Goal: Task Accomplishment & Management: Manage account settings

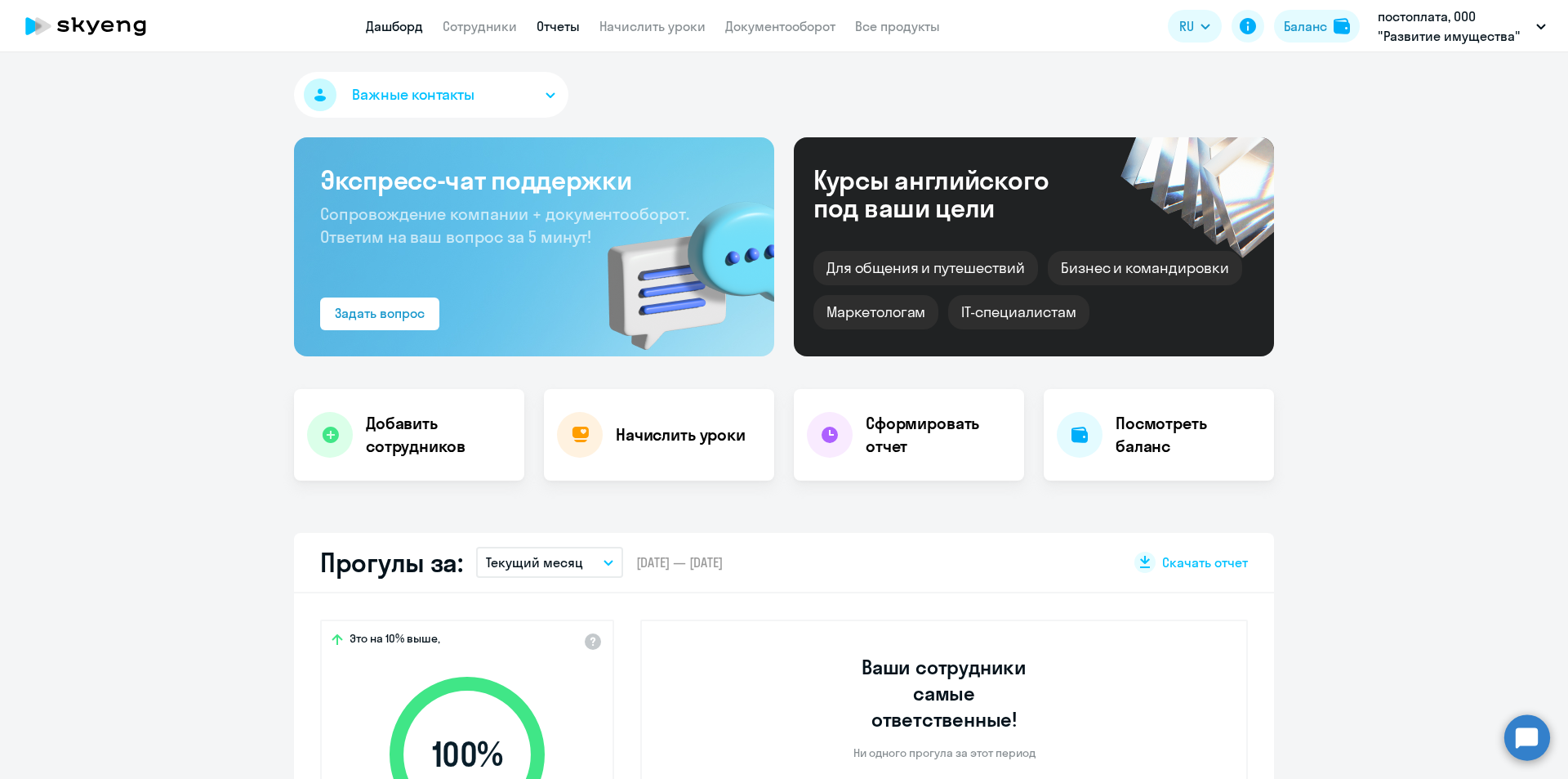
select select "30"
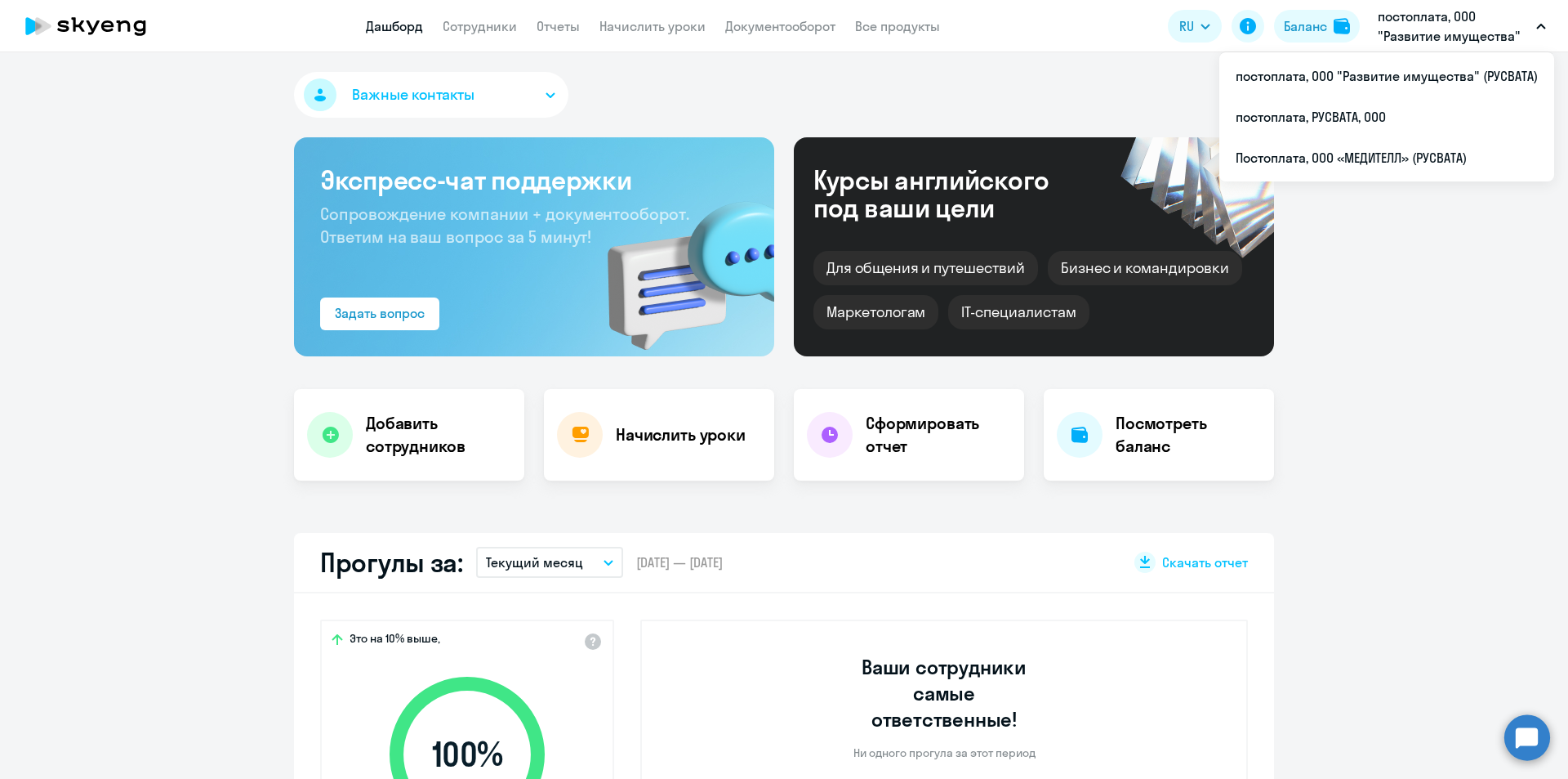
click at [688, 36] on app-header "Дашборд Сотрудники Отчеты Начислить уроки Документооборот Все продукты Дашборд …" at bounding box center [784, 26] width 1568 height 52
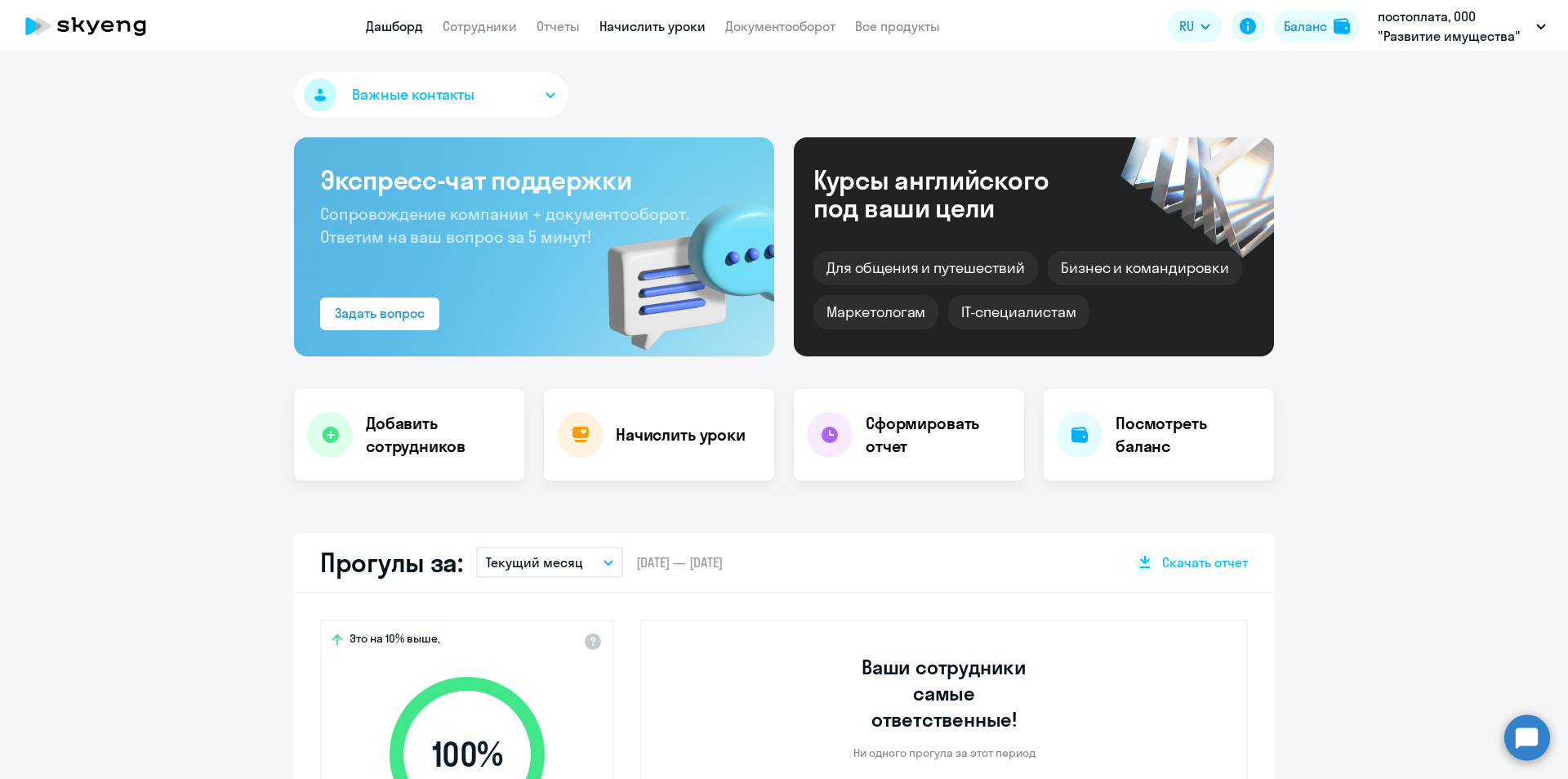
click at [681, 28] on link "Начислить уроки" at bounding box center [652, 26] width 106 height 16
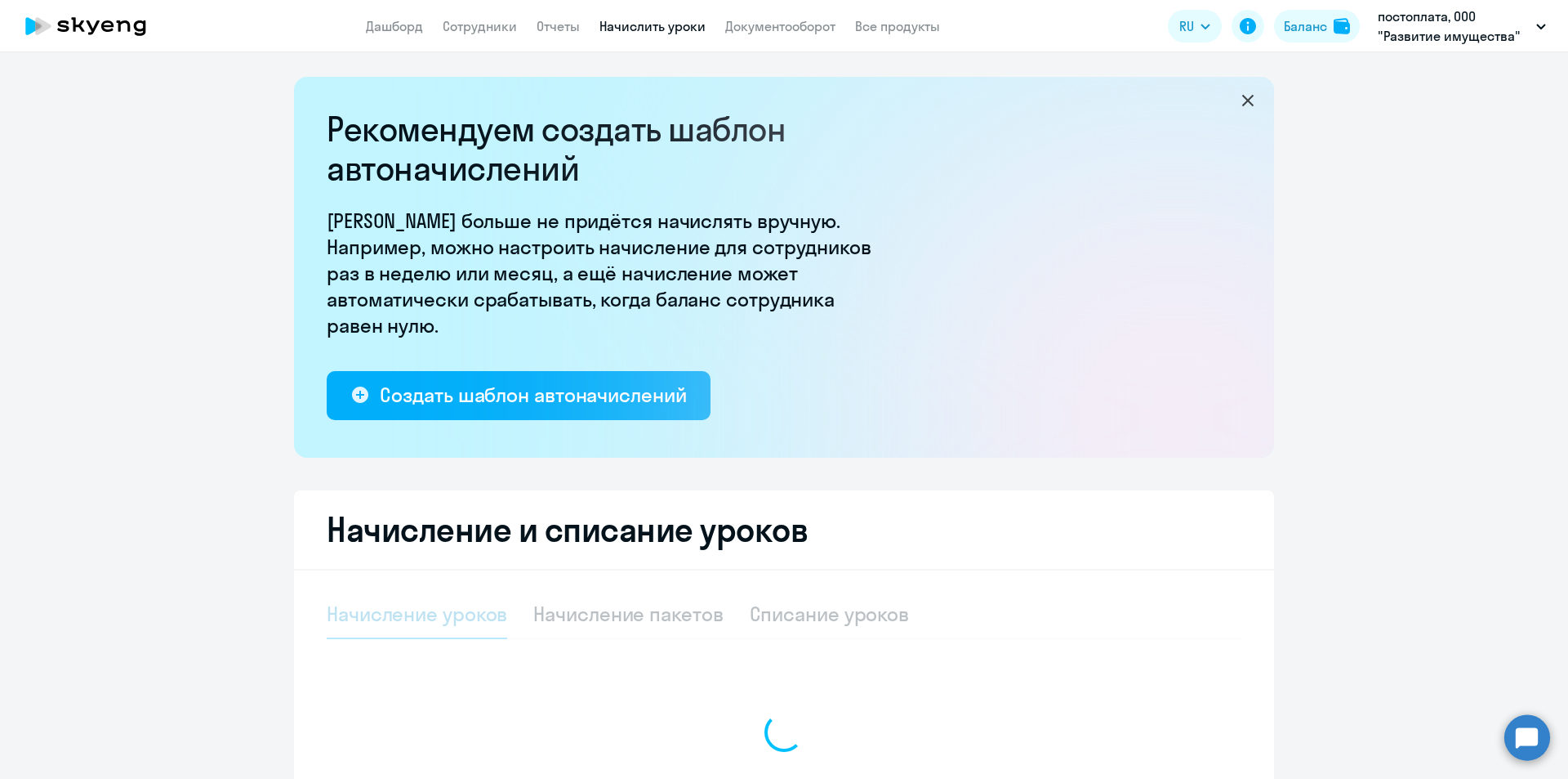
select select "10"
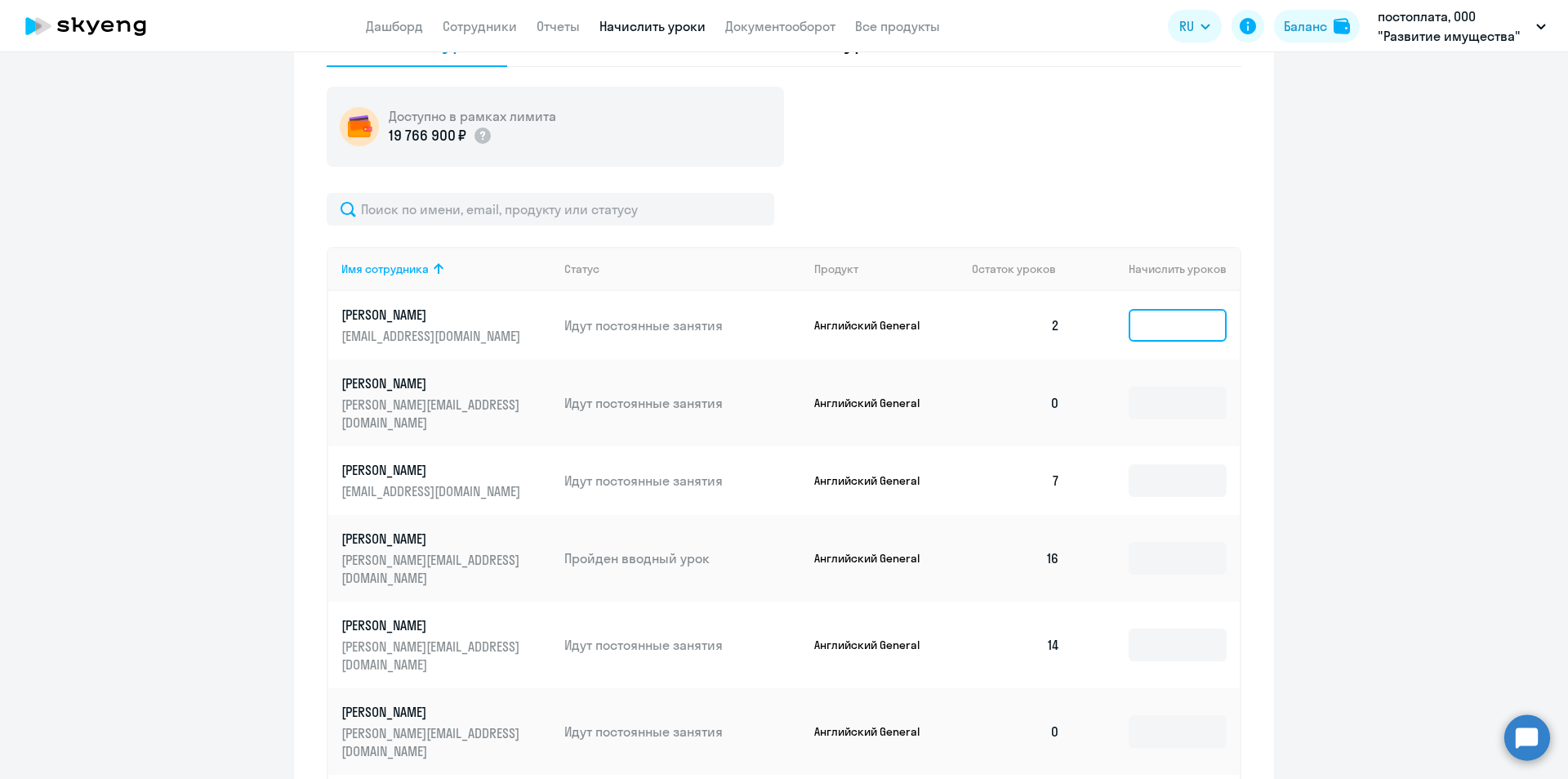
click at [1129, 335] on input at bounding box center [1178, 325] width 98 height 32
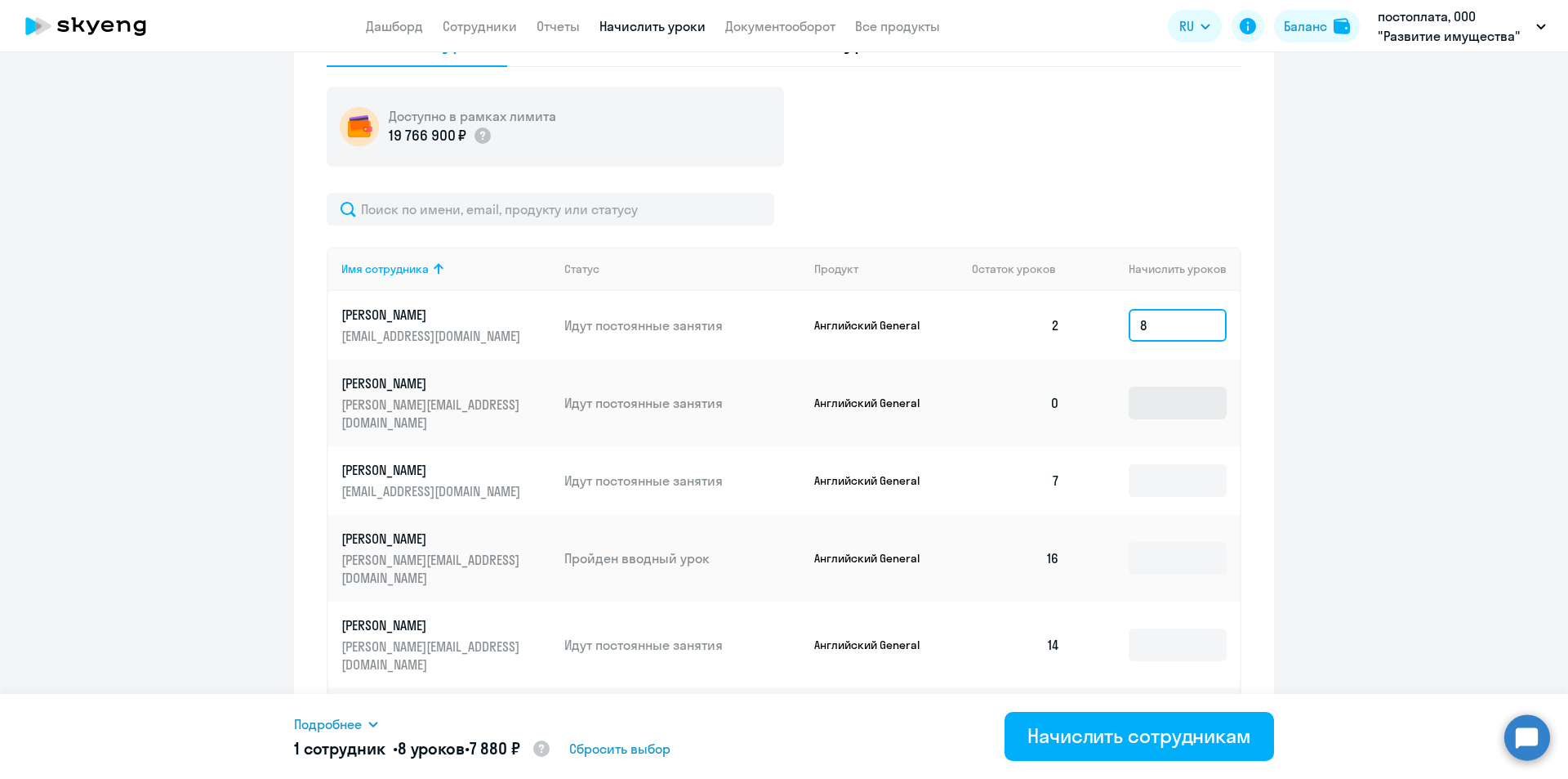
type input "8"
click at [1137, 405] on input at bounding box center [1178, 403] width 98 height 32
type input "10"
click at [1135, 493] on input at bounding box center [1178, 480] width 98 height 32
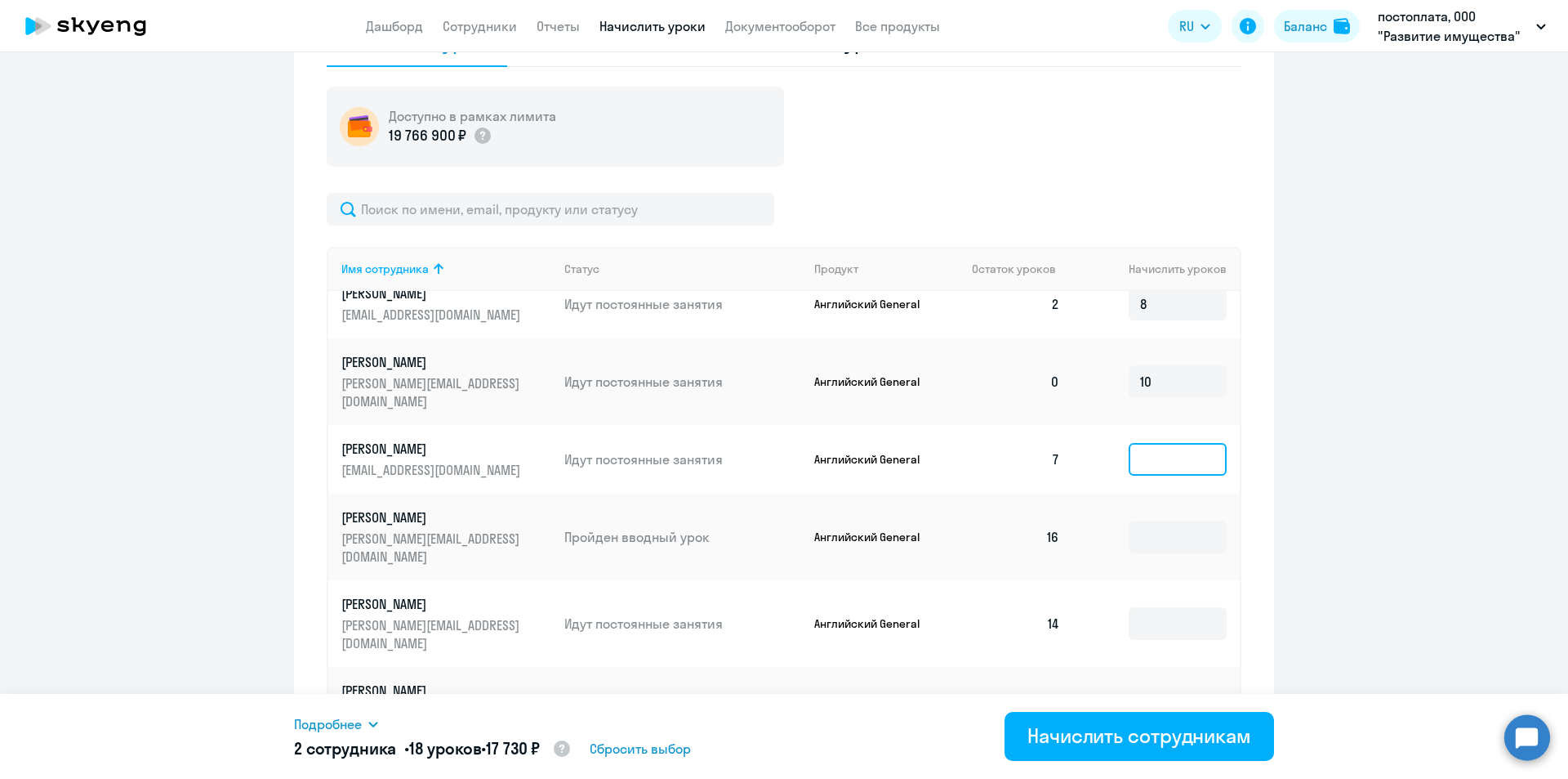
scroll to position [57, 0]
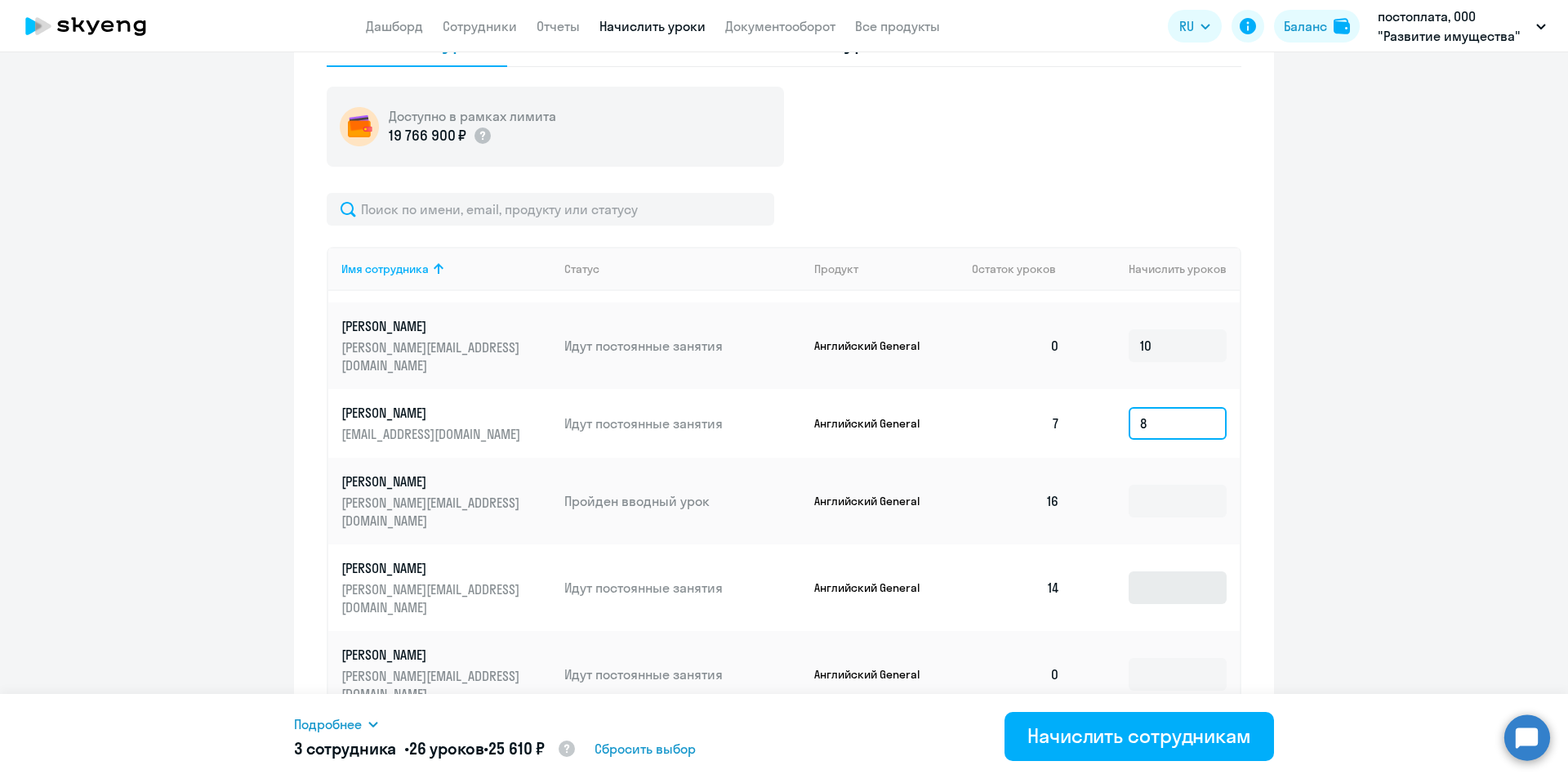
type input "8"
click at [1143, 571] on input at bounding box center [1178, 587] width 98 height 32
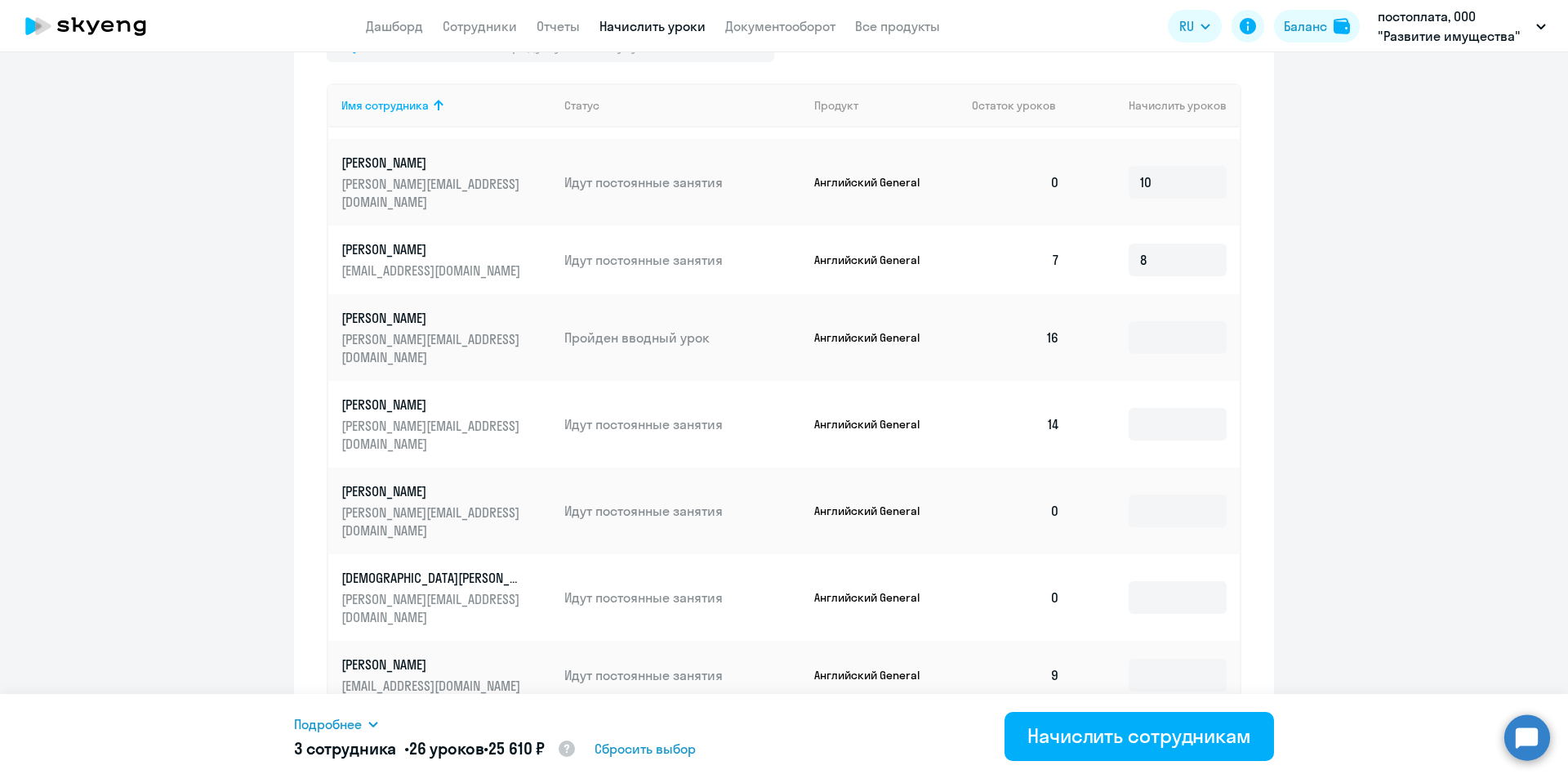
click at [1144, 510] on td at bounding box center [1156, 510] width 166 height 86
click at [1149, 495] on input at bounding box center [1178, 510] width 98 height 32
type input "1"
type input "20"
click at [1150, 580] on input at bounding box center [1178, 597] width 98 height 32
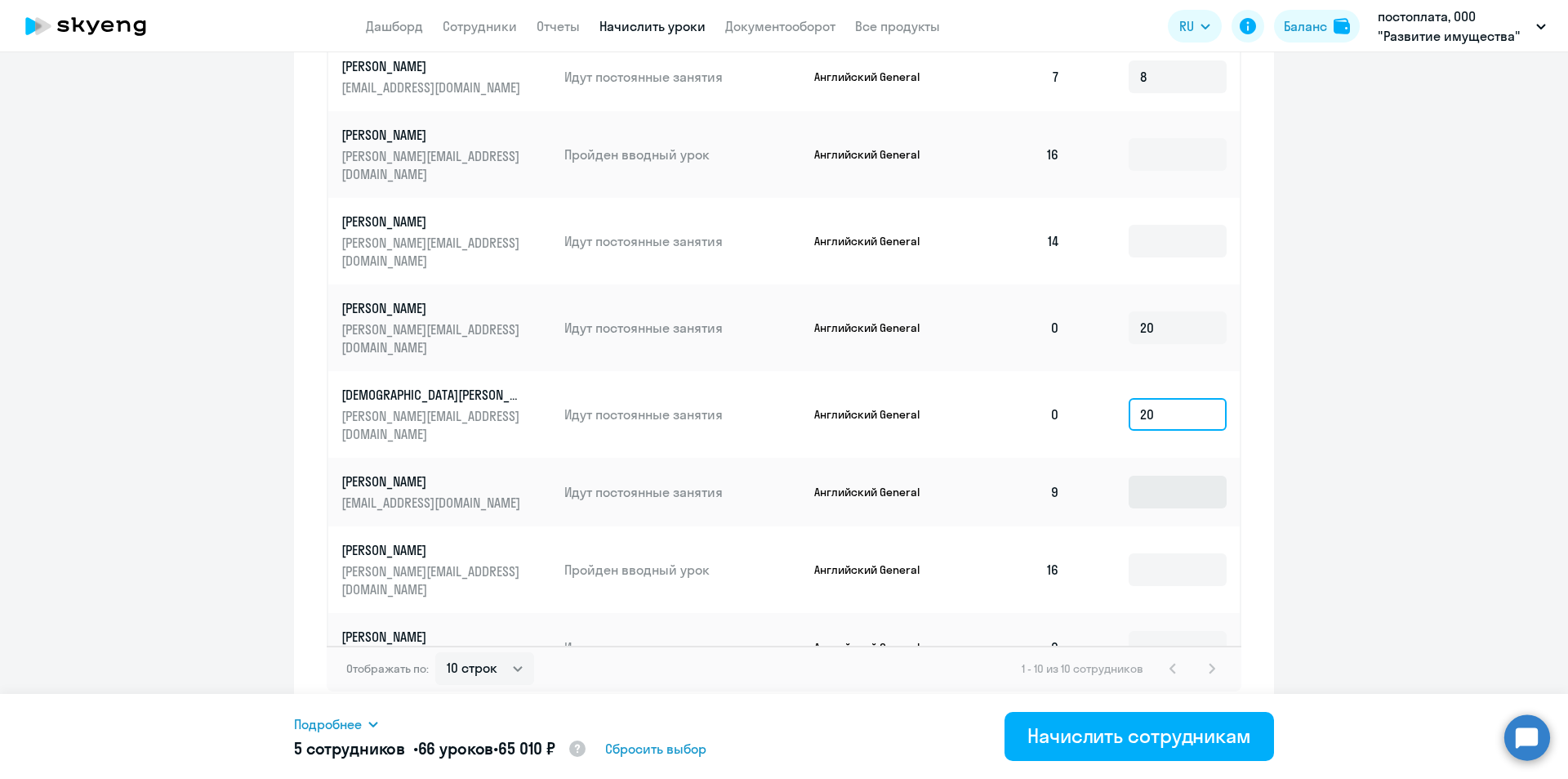
scroll to position [922, 0]
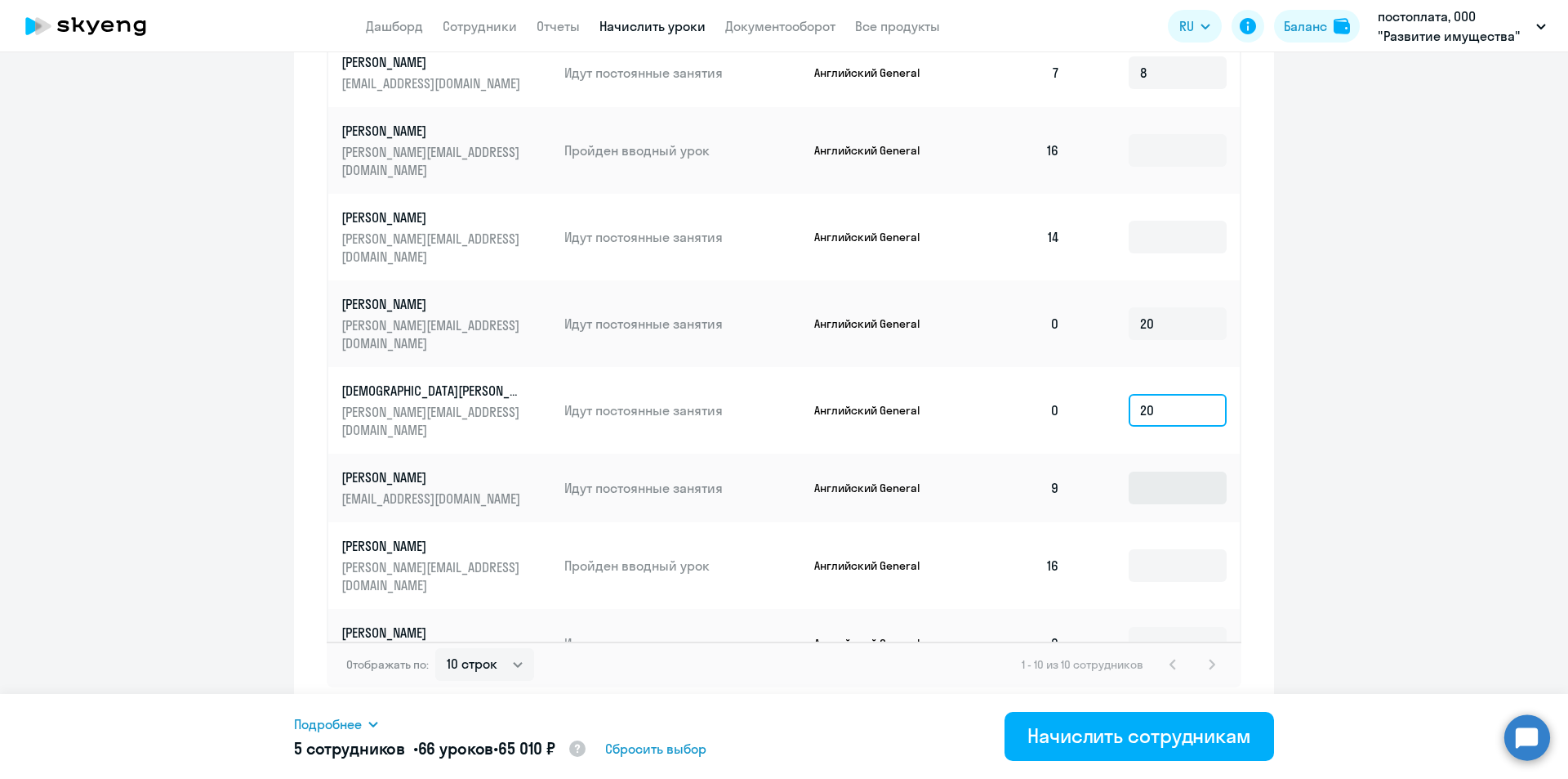
type input "20"
click at [1179, 471] on input at bounding box center [1178, 487] width 98 height 32
type input "10"
click at [1129, 627] on input at bounding box center [1178, 643] width 98 height 32
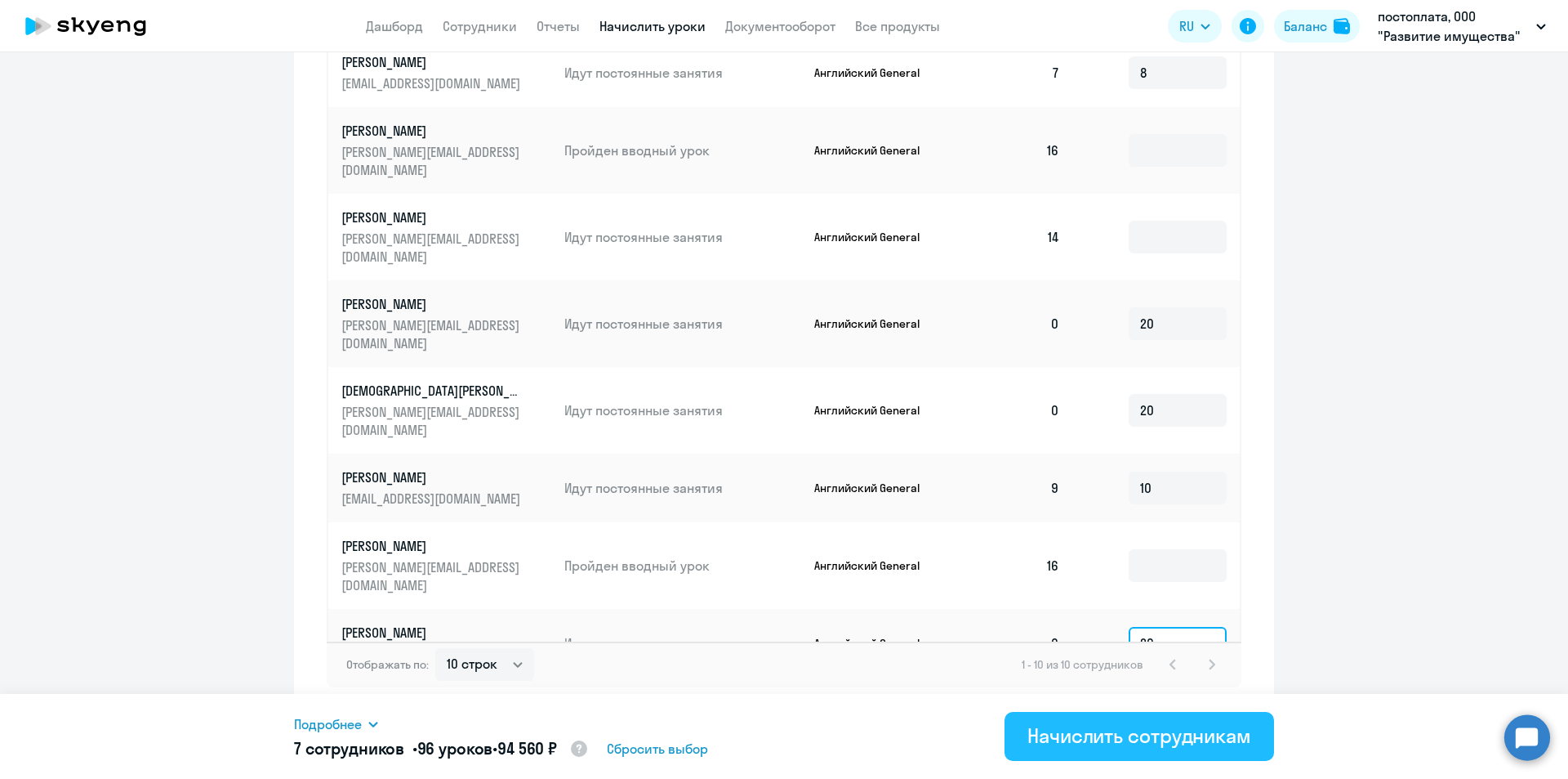
type input "20"
click at [1167, 739] on div "Начислить сотрудникам" at bounding box center [1140, 735] width 224 height 27
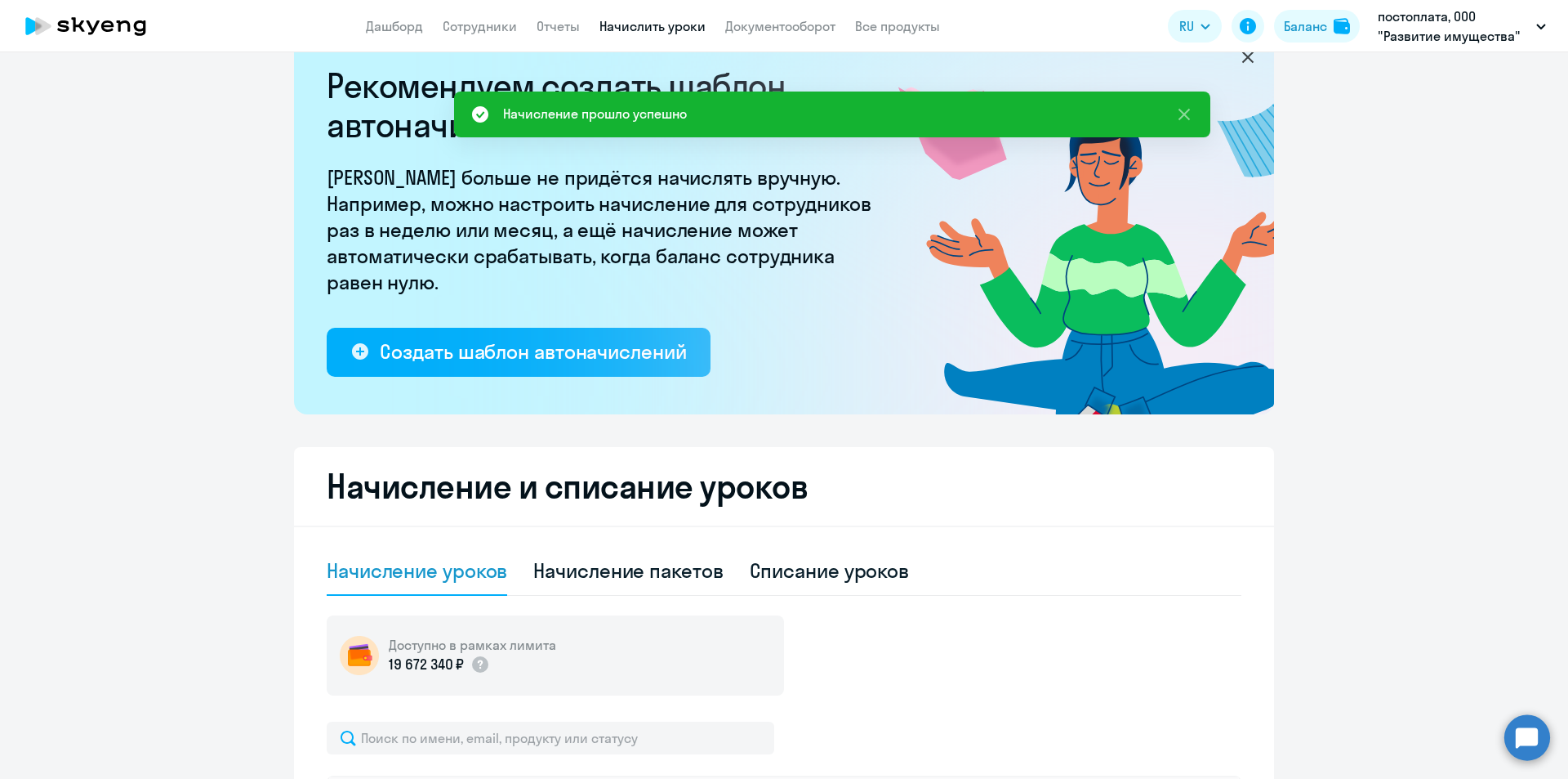
scroll to position [0, 0]
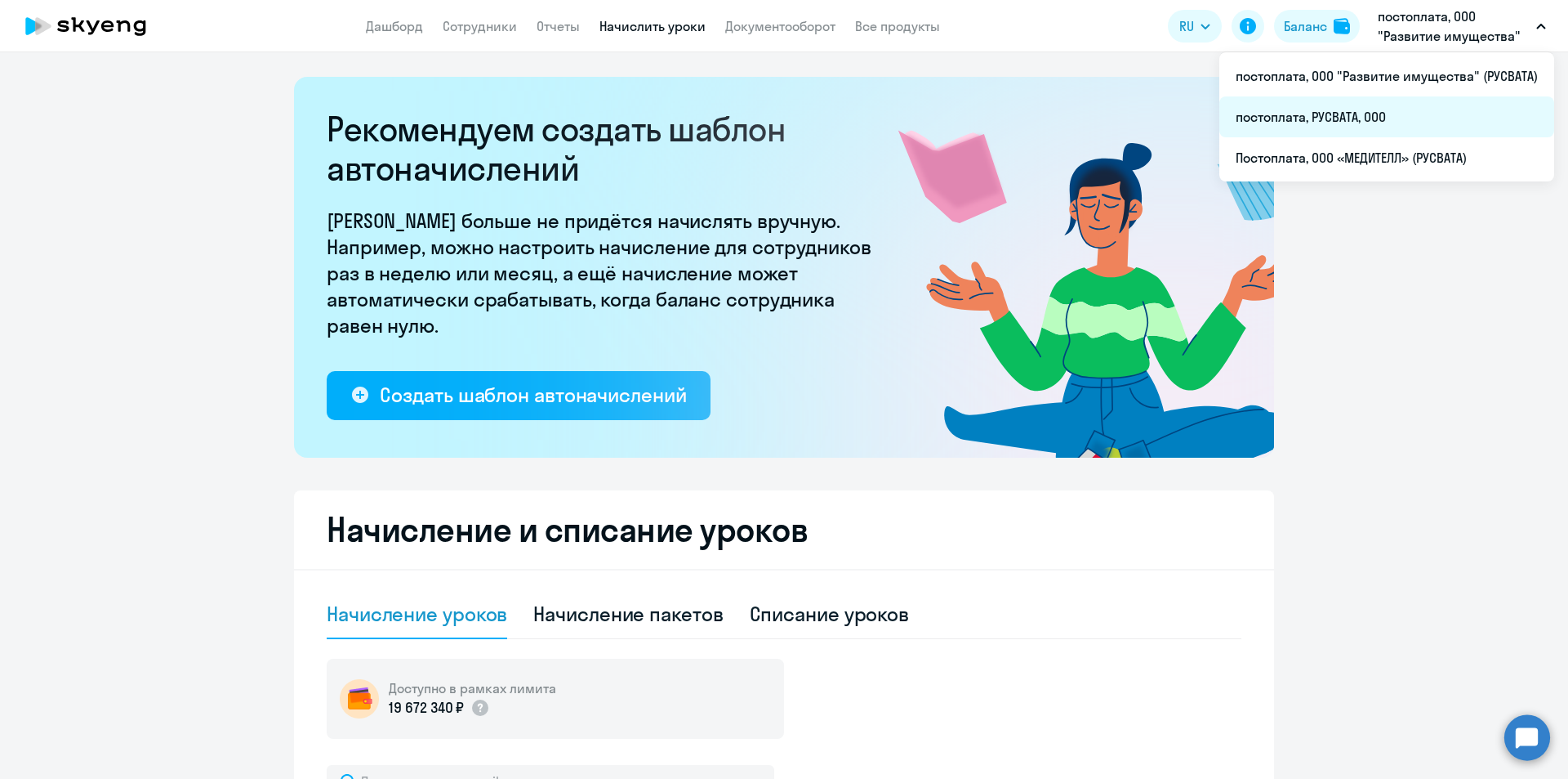
click at [1315, 110] on li "постоплата, РУСВАТА, ООО" at bounding box center [1387, 116] width 335 height 41
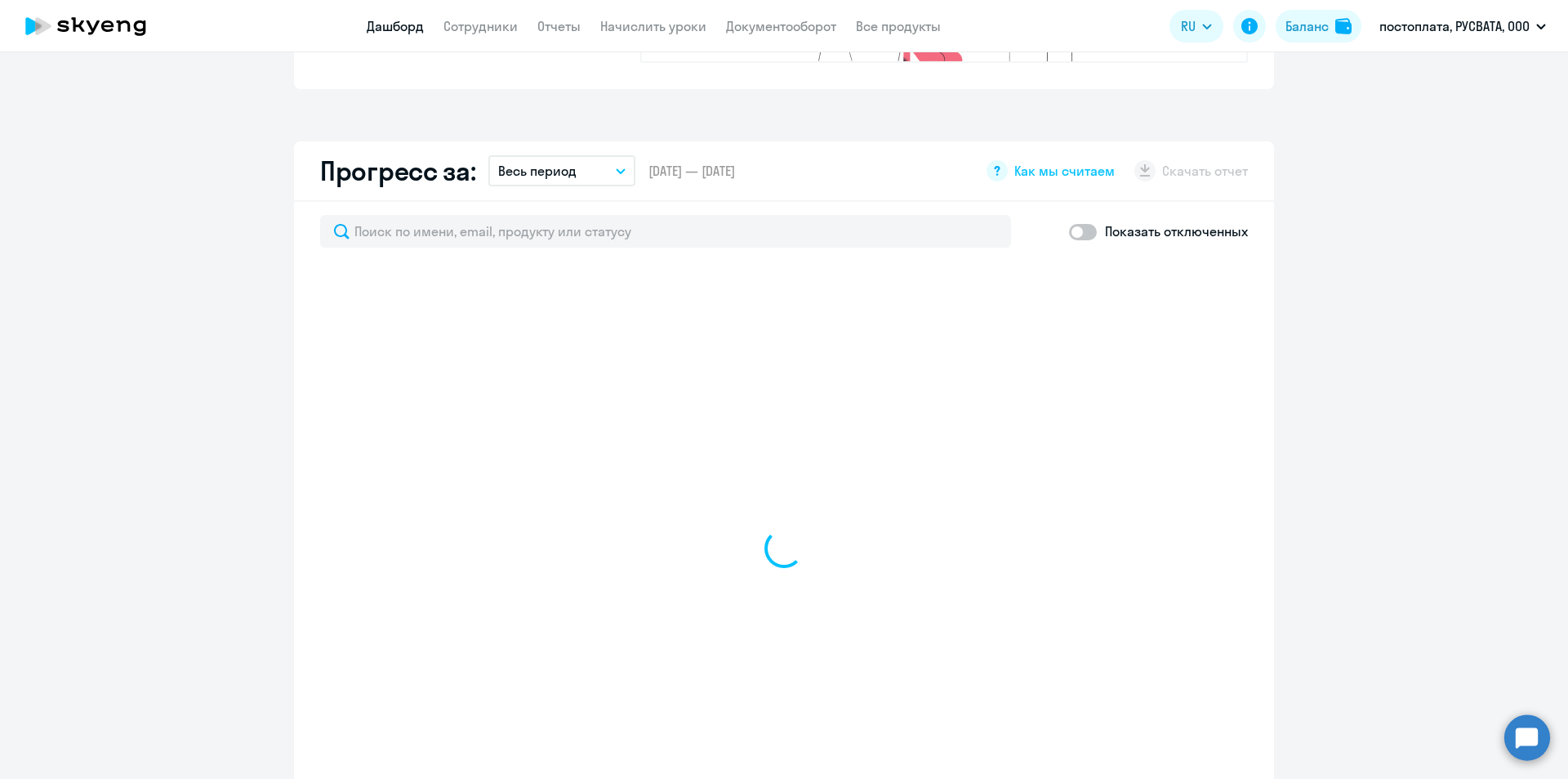
scroll to position [980, 0]
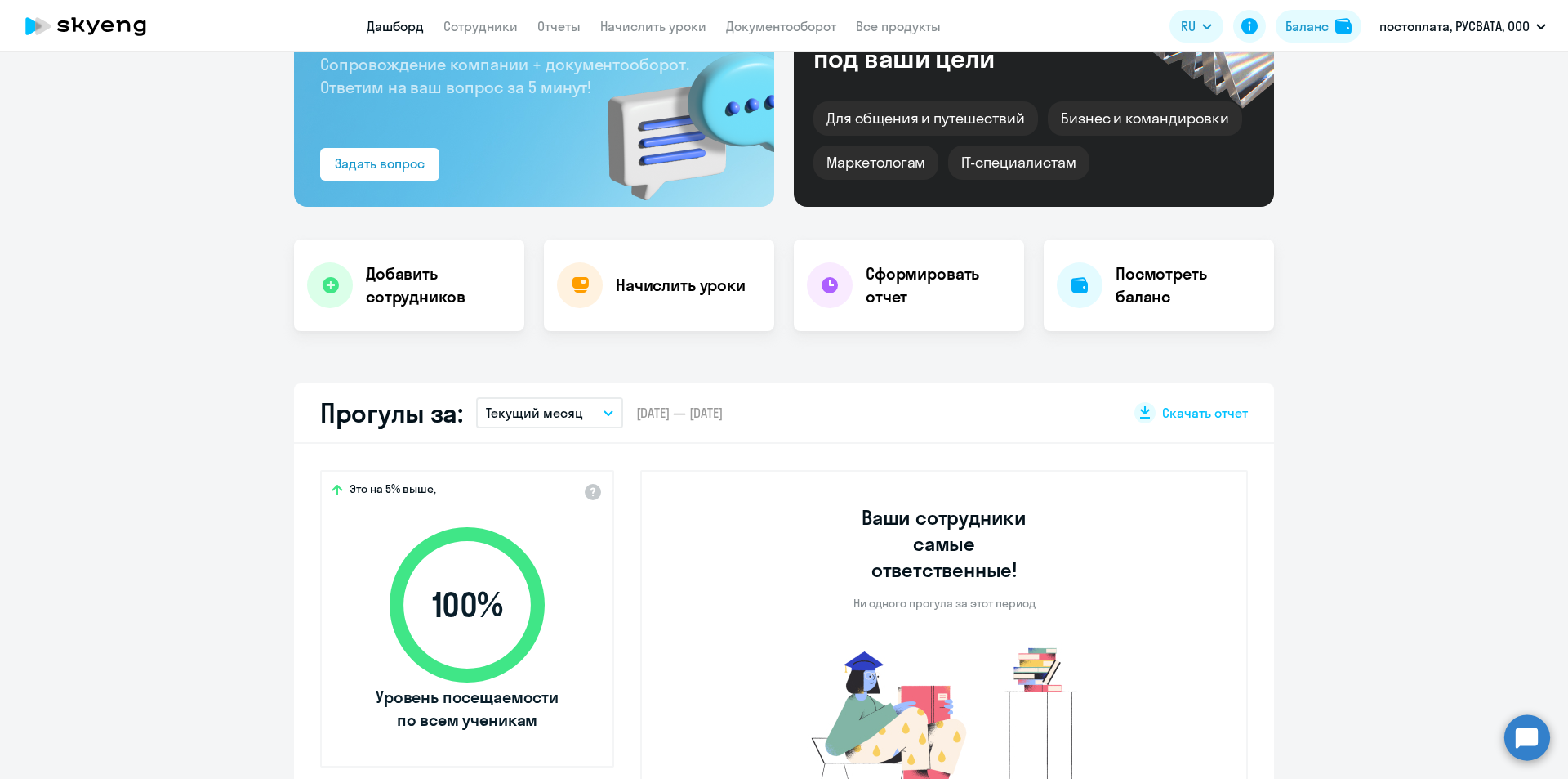
select select "30"
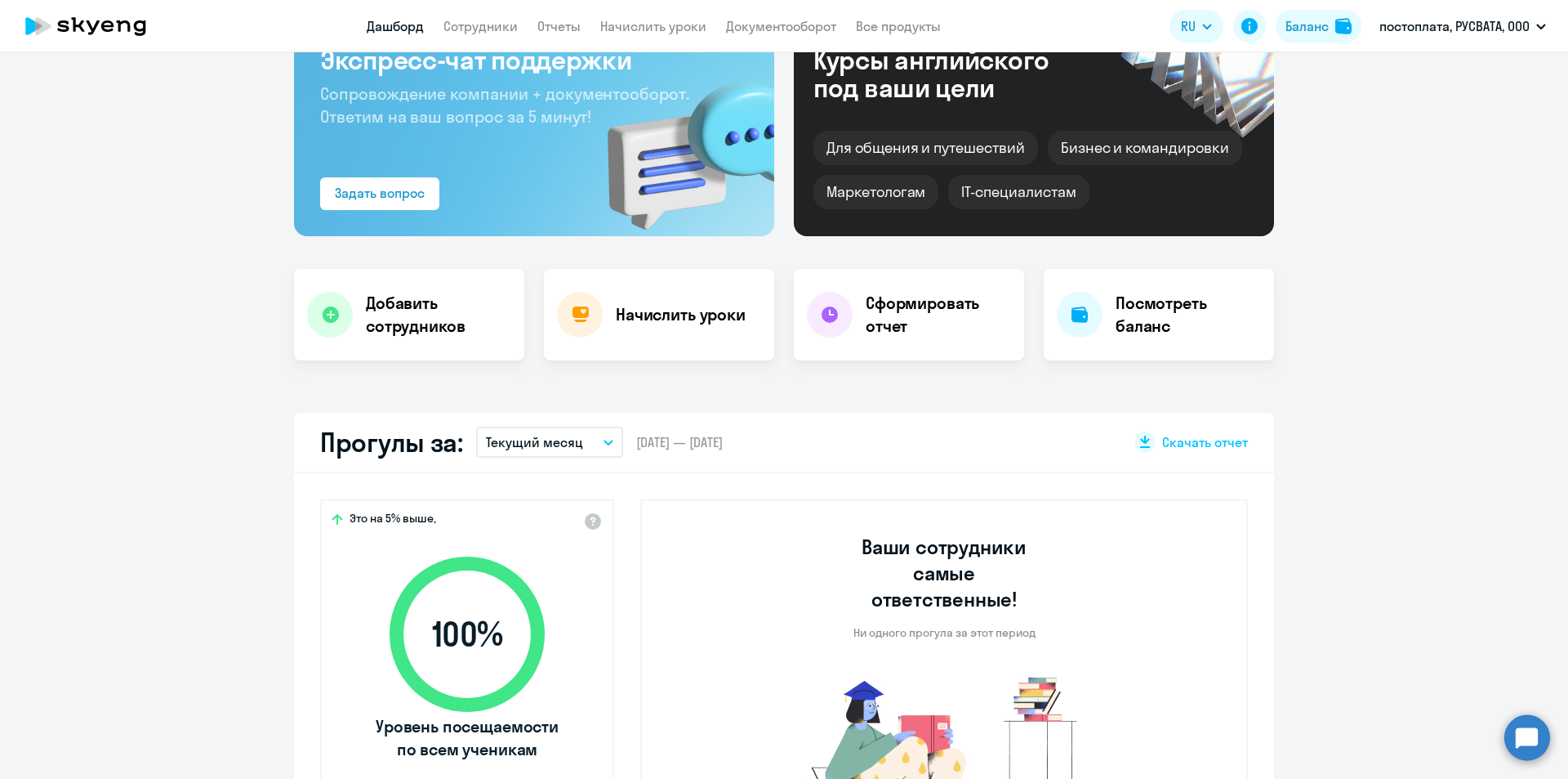
scroll to position [245, 0]
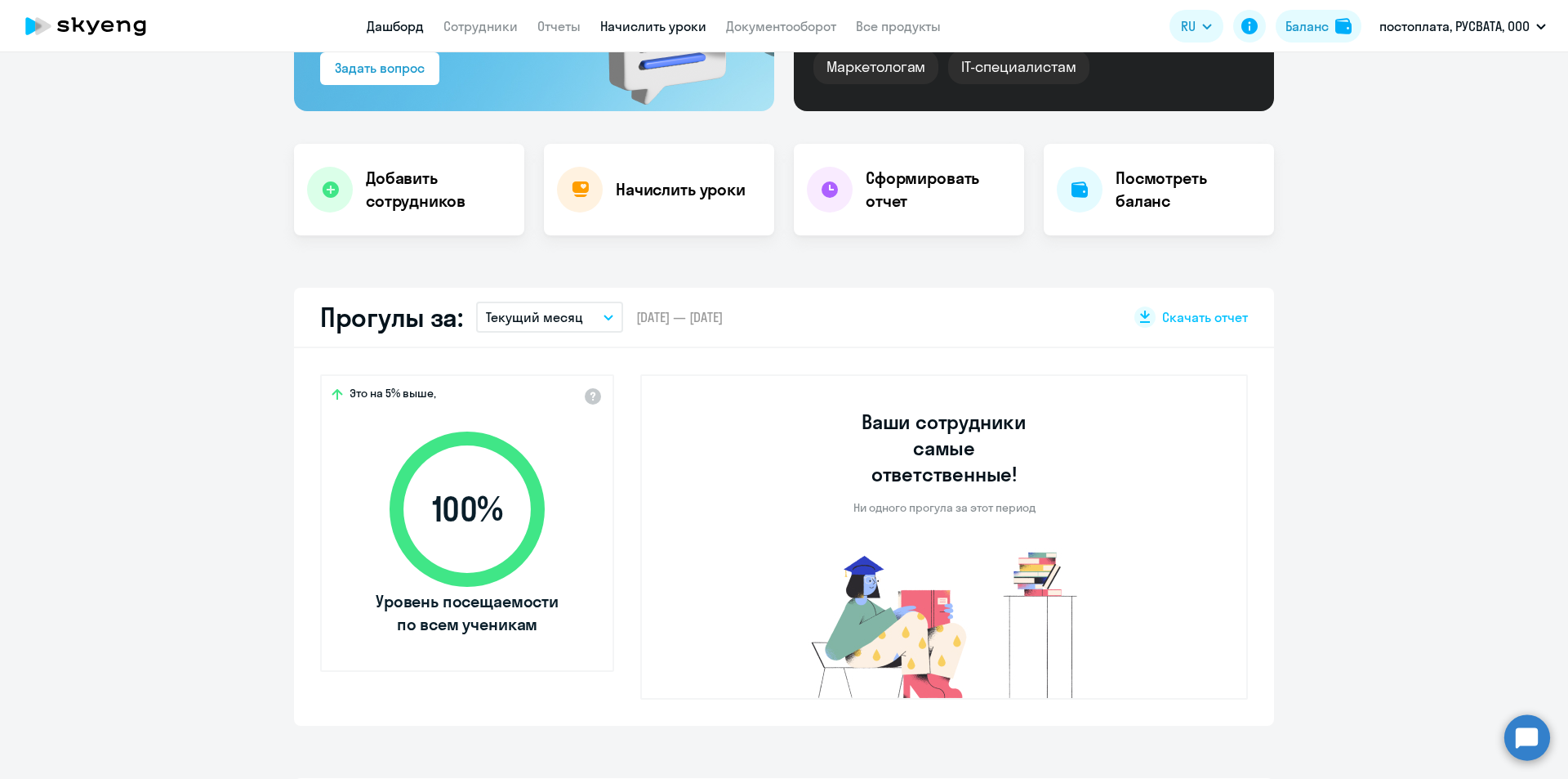
click at [690, 21] on link "Начислить уроки" at bounding box center [653, 26] width 106 height 16
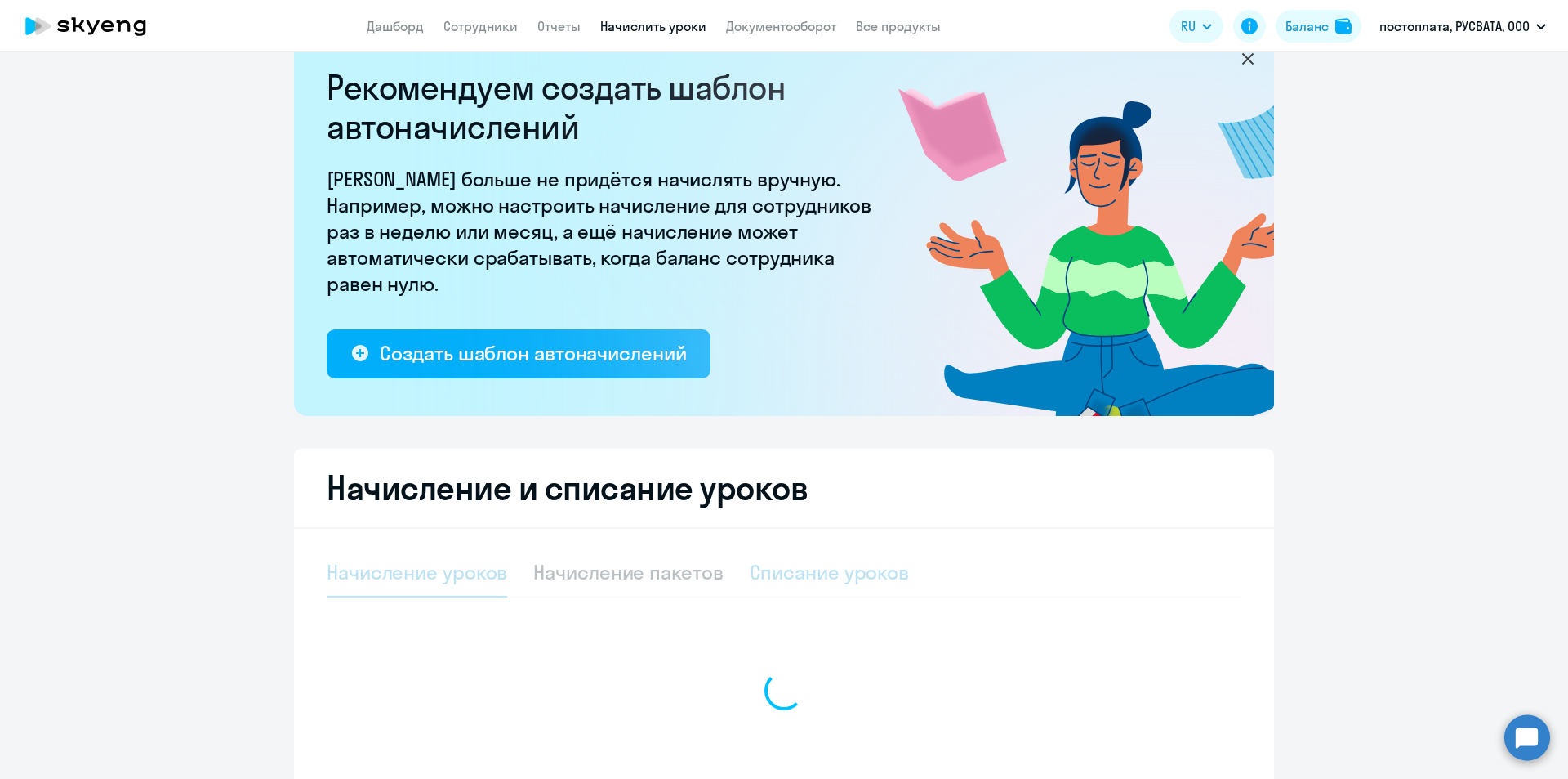
select select "10"
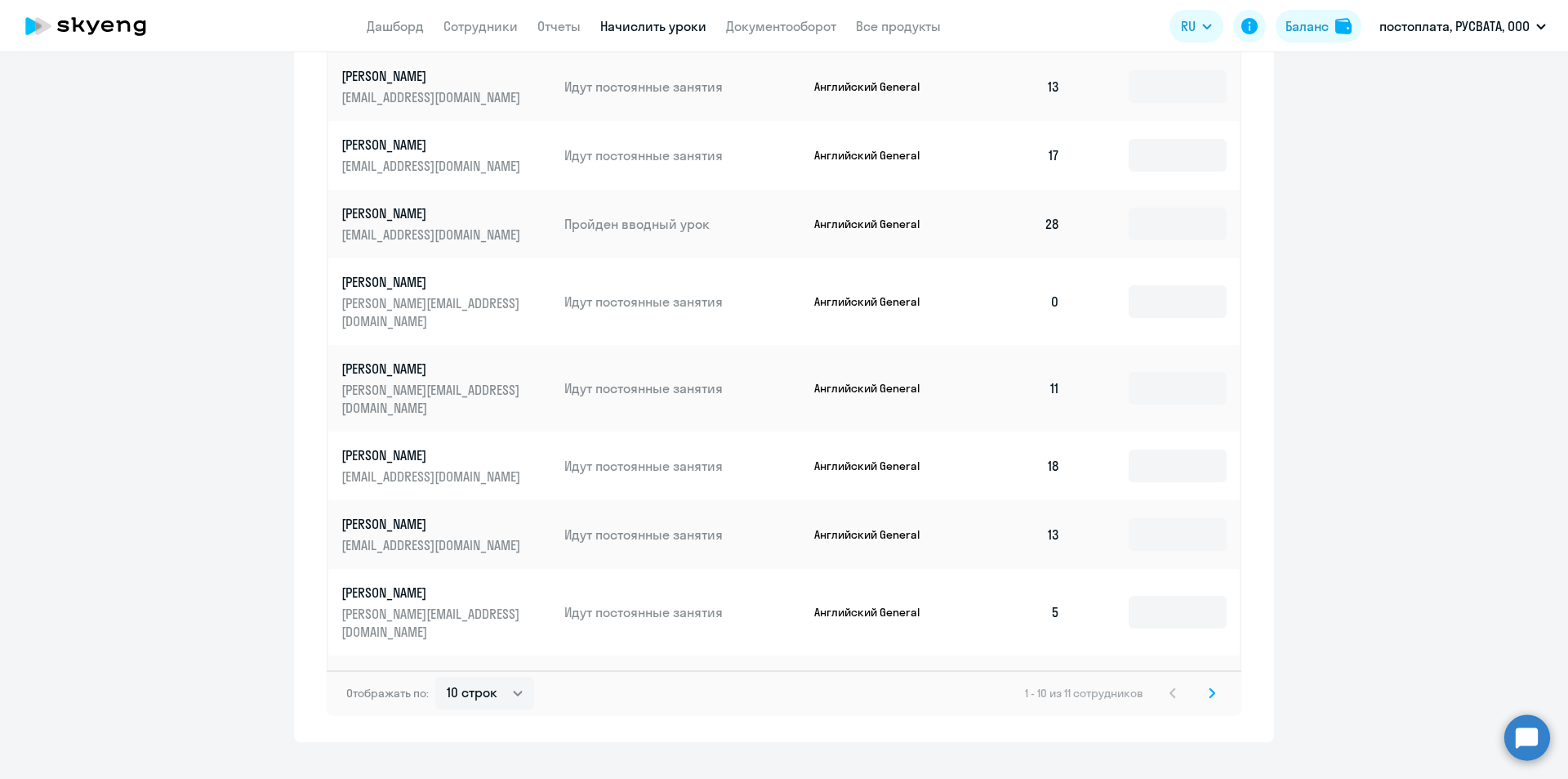
scroll to position [922, 0]
